Goal: Task Accomplishment & Management: Manage account settings

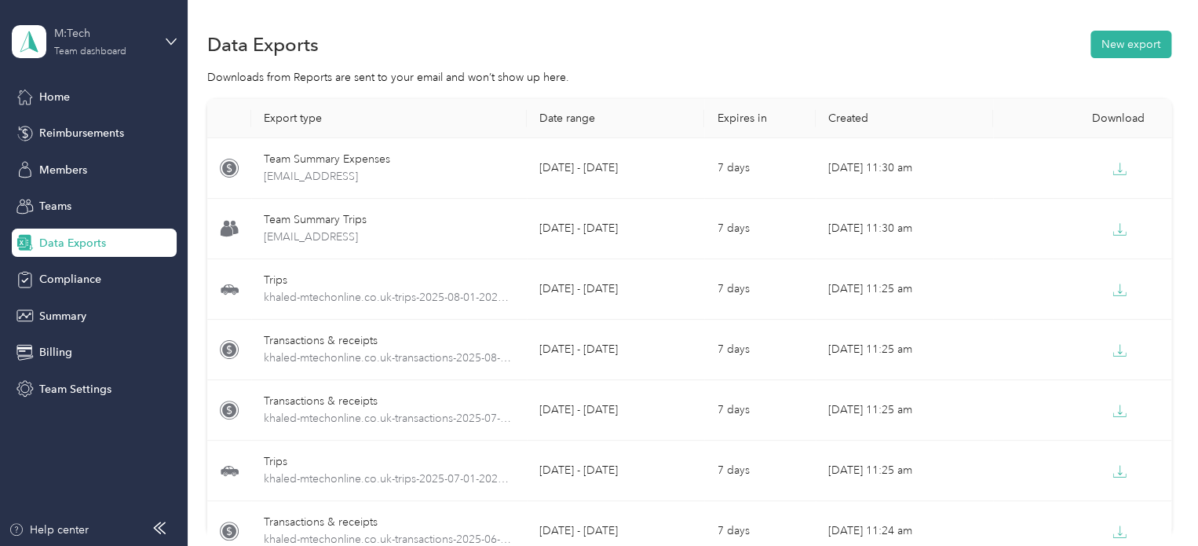
click at [91, 44] on div "M:Tech Team dashboard" at bounding box center [103, 40] width 98 height 31
click at [53, 202] on div "Log out" at bounding box center [177, 191] width 309 height 27
